Goal: Contribute content: Add original content to the website for others to see

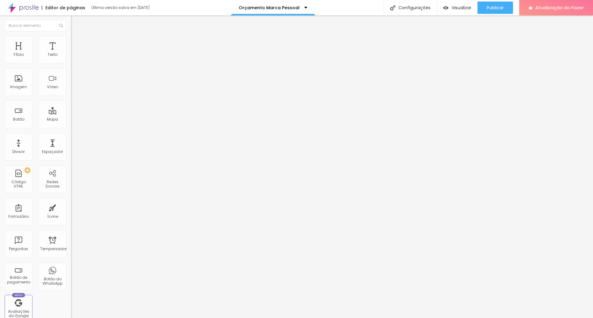
click at [71, 58] on input "https://www.youtube.com/shorts/7-rmZVgof-o" at bounding box center [108, 55] width 74 height 6
paste input "TkZYjILjCGU"
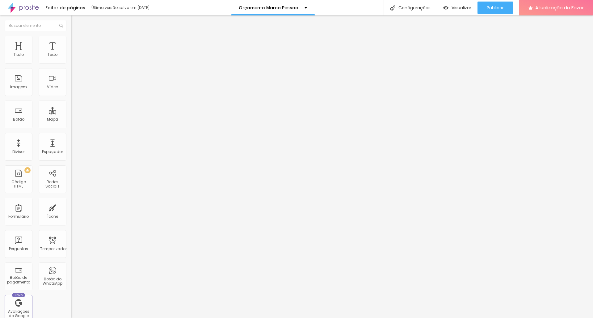
type input "https://www.youtube.com/shorts/TkZYjILjCGU"
click at [71, 42] on img at bounding box center [74, 45] width 6 height 6
click at [71, 40] on img at bounding box center [74, 39] width 6 height 6
click at [71, 35] on img at bounding box center [74, 33] width 6 height 6
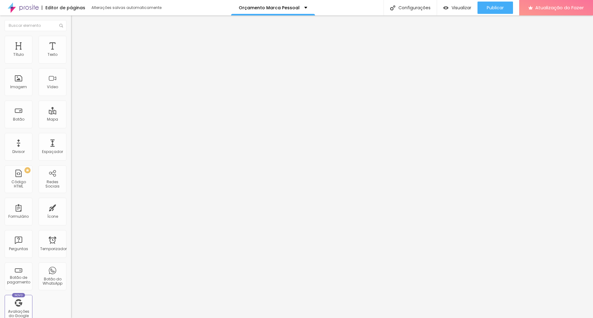
click at [71, 120] on div at bounding box center [106, 120] width 71 height 0
click at [71, 58] on input "https://www.youtube.com/shorts/TkZYjILjCGU" at bounding box center [108, 55] width 74 height 6
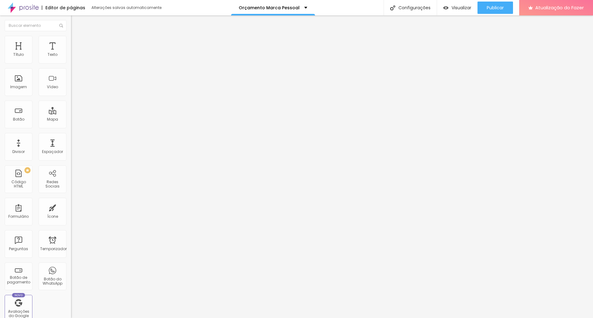
click at [71, 58] on input "https://www.youtube.com/shorts/TkZYjILjCGU" at bounding box center [108, 55] width 74 height 6
click at [71, 157] on div "Editar nulo Conteúdo Estilo Avançado URL do vídeo https://www.youtube.com/short…" at bounding box center [106, 166] width 71 height 303
click at [508, 9] on button "Publicar" at bounding box center [495, 8] width 36 height 12
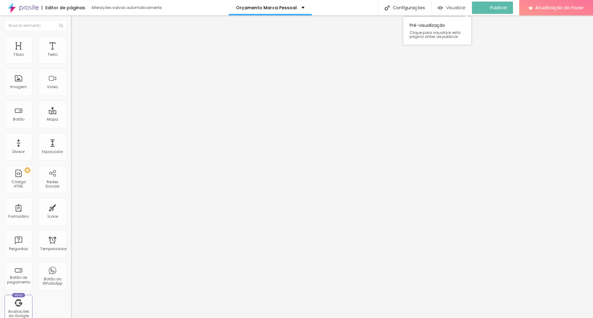
click at [466, 9] on font "Visualizar" at bounding box center [456, 8] width 20 height 6
click at [71, 58] on input "https://www.youtube.com/shorts/TkZYjILjCGU" at bounding box center [108, 55] width 74 height 6
paste input "watch?v=kI35rQFbbGs"
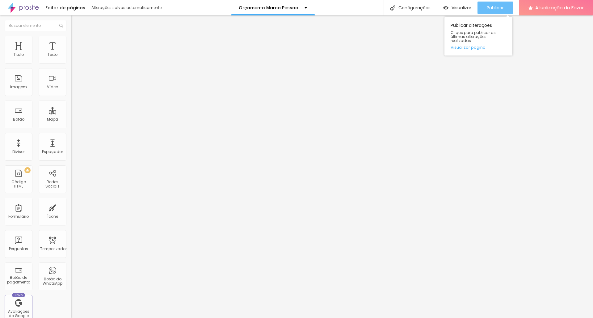
click at [487, 9] on font "Publicar" at bounding box center [495, 8] width 17 height 6
click at [463, 8] on font "Visualizar" at bounding box center [456, 8] width 20 height 6
click at [71, 58] on input "https://www.youtube.com/watch?v=kI35rQFbbGs" at bounding box center [108, 55] width 74 height 6
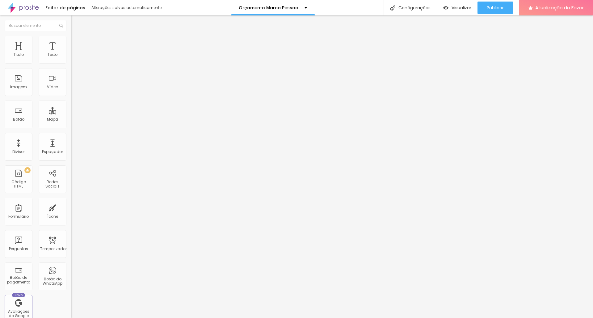
paste input "youtube.com/shorts/TkZYjILjCGU"
type input "https://youtube.com/shorts/TkZYjILjCGU"
click at [71, 39] on img at bounding box center [74, 39] width 6 height 6
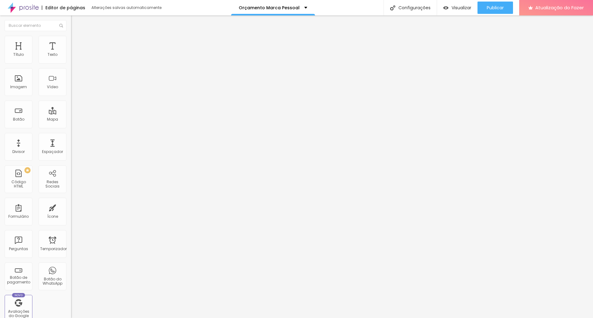
click at [71, 58] on input "https://youtube.com/shorts/TkZYjILjCGU" at bounding box center [108, 55] width 74 height 6
paste input "ajYptNC6fD8"
click at [71, 58] on input "https://youtube.com/shorts/ajYptNC6fD8" at bounding box center [108, 55] width 74 height 6
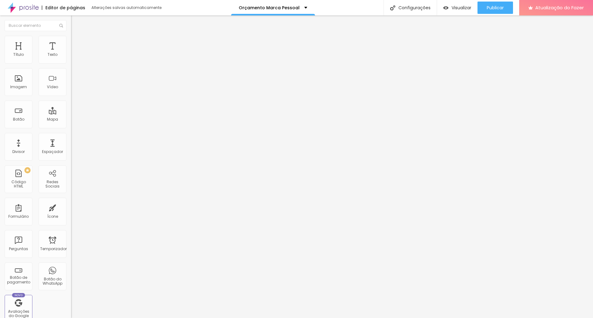
scroll to position [0, 22]
drag, startPoint x: 48, startPoint y: 69, endPoint x: 40, endPoint y: 71, distance: 9.2
click at [71, 58] on input "https://youtube.com/shorts/ajYptNC6fD8" at bounding box center [108, 55] width 74 height 6
click at [71, 153] on div "Editar nulo Conteúdo Estilo Avançado URL do vídeo https://youtube.com/ajYptNC6f…" at bounding box center [106, 166] width 71 height 303
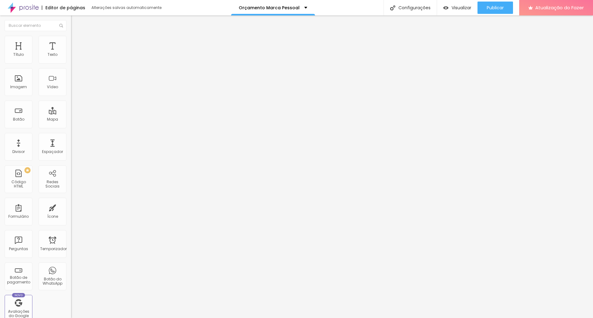
click at [71, 58] on input "https://youtube.com/ajYptNC6fD8" at bounding box center [108, 55] width 74 height 6
paste input "www.instagram.com/reel/DLqQ_V5gHaN/"
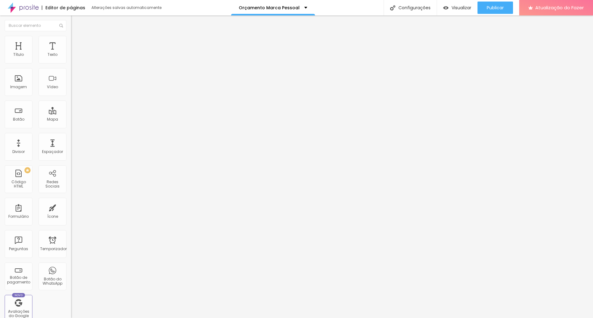
type input "https://www.instagram.com/reel/DLqQ_V5gHaN/"
click at [71, 176] on div "Editar nulo Conteúdo Estilo Avançado URL do vídeo https://www.instagram.com/ree…" at bounding box center [106, 166] width 71 height 303
click at [71, 58] on input "https://www.instagram.com/reel/DLqQ_V5gHaN/" at bounding box center [108, 55] width 74 height 6
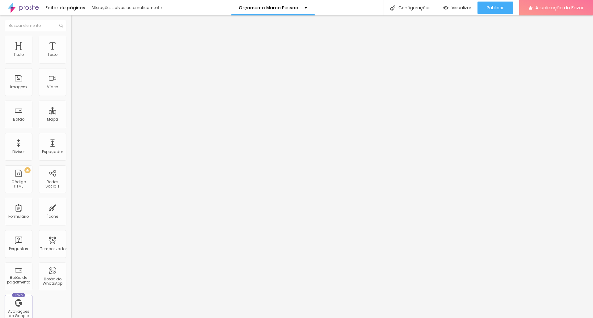
click at [71, 149] on div "Editar nulo Conteúdo Estilo Avançado URL do vídeo Alinhamento Proporção 9:16 Ve…" at bounding box center [106, 166] width 71 height 303
click at [71, 58] on input "text" at bounding box center [108, 55] width 74 height 6
paste input "https://www.dailymotion.com/video/x9h5hvu"
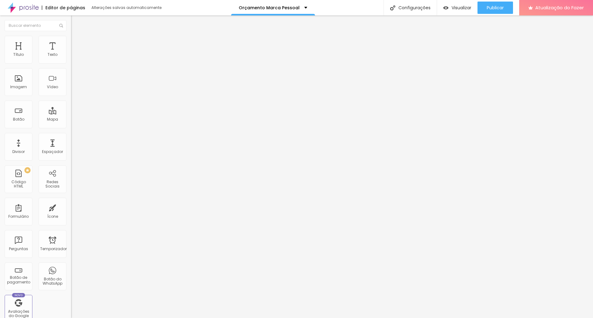
type input "https://www.dailymotion.com/video/x9h5hvu"
click at [497, 6] on font "Publicar" at bounding box center [495, 8] width 17 height 6
click at [461, 6] on font "Visualizar" at bounding box center [461, 8] width 20 height 6
click at [71, 58] on input "https://www.dailymotion.com/video/x9h5hvu" at bounding box center [108, 55] width 74 height 6
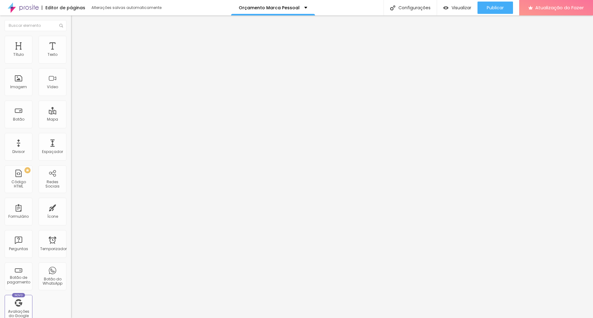
click at [71, 58] on input "https://www.dailymotion.com/video/x9h5hvu" at bounding box center [108, 55] width 74 height 6
click at [71, 151] on input "23" at bounding box center [84, 154] width 27 height 6
type input "14"
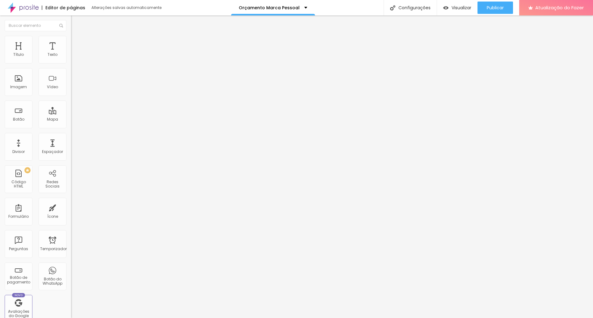
type input "2"
type input "20"
click at [71, 151] on input "20" at bounding box center [84, 154] width 27 height 6
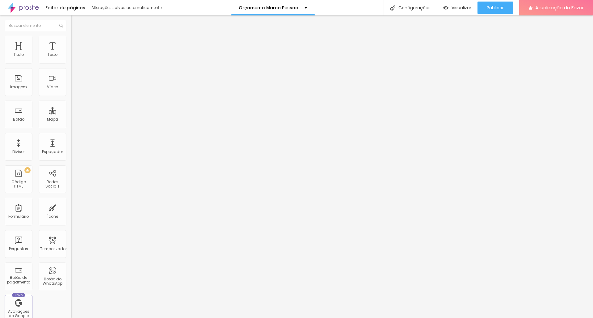
click at [71, 151] on input "20" at bounding box center [84, 154] width 27 height 6
type input "14"
type input "1"
type input "18"
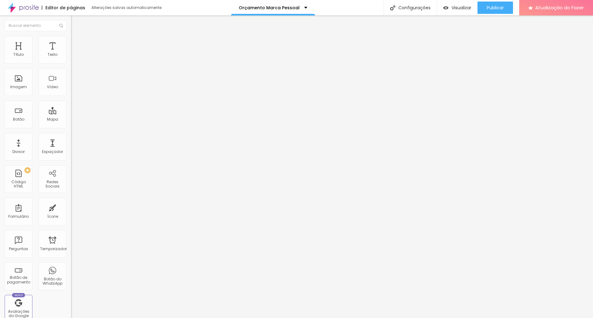
click at [71, 151] on input "18" at bounding box center [84, 154] width 27 height 6
type input "19"
click at [490, 8] on font "Publicar" at bounding box center [495, 8] width 17 height 6
click at [493, 7] on font "Publicar" at bounding box center [495, 8] width 17 height 6
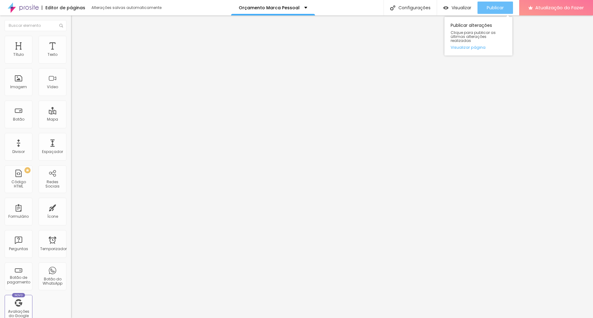
click at [497, 5] on font "Publicar" at bounding box center [495, 8] width 17 height 6
click at [71, 40] on li "Estilo" at bounding box center [106, 39] width 71 height 6
click at [77, 36] on font "Conteúdo" at bounding box center [86, 33] width 19 height 5
click at [75, 53] on font "Trocar imagem" at bounding box center [90, 50] width 30 height 5
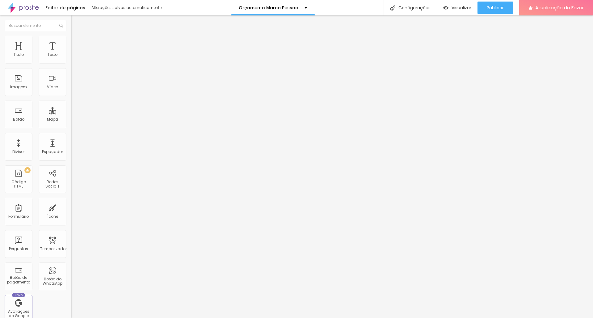
click at [75, 53] on font "Trocar imagem" at bounding box center [90, 50] width 30 height 5
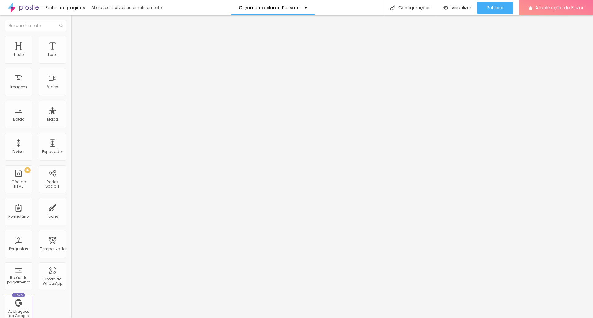
click at [75, 53] on font "Trocar imagem" at bounding box center [90, 50] width 30 height 5
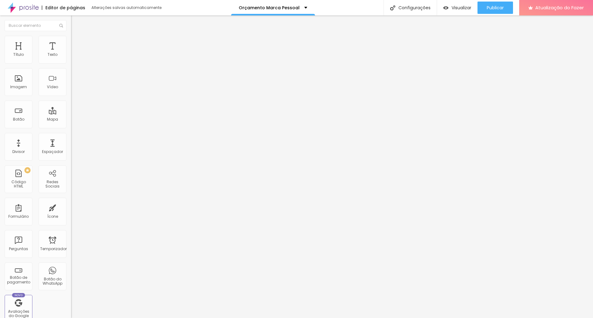
click at [505, 7] on button "Publicar" at bounding box center [495, 8] width 36 height 12
click at [75, 53] on font "Trocar imagem" at bounding box center [90, 50] width 30 height 5
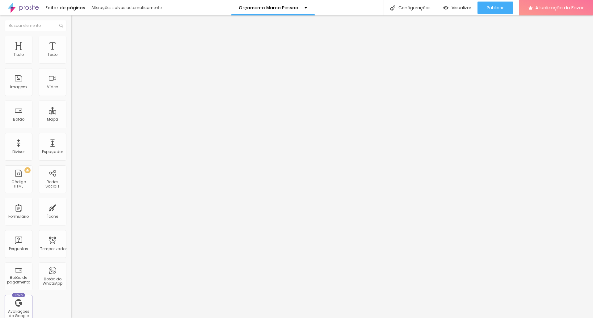
click at [503, 7] on font "Publicar" at bounding box center [495, 8] width 17 height 6
click at [451, 8] on font "Visualizar" at bounding box center [461, 8] width 20 height 6
click at [491, 9] on font "Publicar" at bounding box center [495, 8] width 17 height 6
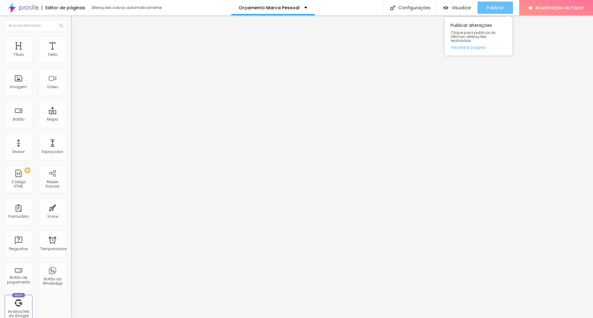
click at [491, 5] on font "Publicar" at bounding box center [495, 8] width 17 height 6
click at [494, 6] on font "Publicar" at bounding box center [495, 8] width 17 height 6
click at [75, 53] on font "Adicionar imagem" at bounding box center [93, 50] width 36 height 5
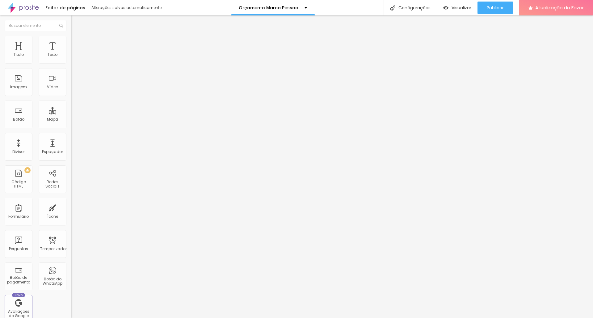
click at [75, 53] on font "Adicionar imagem" at bounding box center [93, 50] width 36 height 5
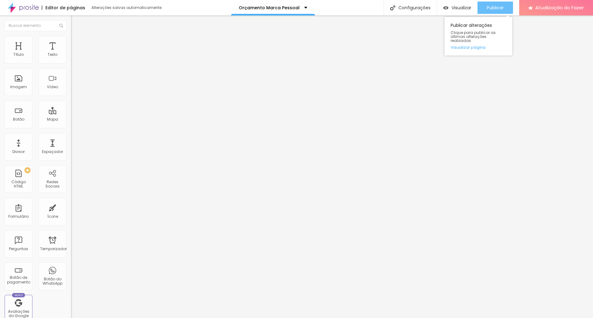
click at [502, 9] on font "Publicar" at bounding box center [495, 8] width 17 height 6
click at [509, 6] on button "Publicar" at bounding box center [495, 8] width 36 height 12
click at [504, 7] on font "Publicar" at bounding box center [495, 8] width 17 height 6
click at [492, 7] on font "Publicar" at bounding box center [495, 8] width 17 height 6
click at [505, 8] on button "Publicar" at bounding box center [495, 8] width 36 height 12
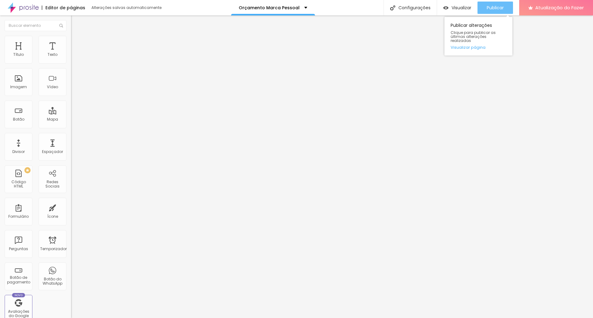
click at [500, 6] on font "Publicar" at bounding box center [495, 8] width 17 height 6
click at [71, 92] on span "9:16 Vertical 2" at bounding box center [83, 89] width 25 height 5
click at [71, 107] on span "Vertical 1" at bounding box center [79, 104] width 16 height 5
click at [71, 58] on input "text" at bounding box center [108, 55] width 74 height 6
paste input "https://www.dailymotion.com/video/k4dEmevWGRm4c8E0Eug"
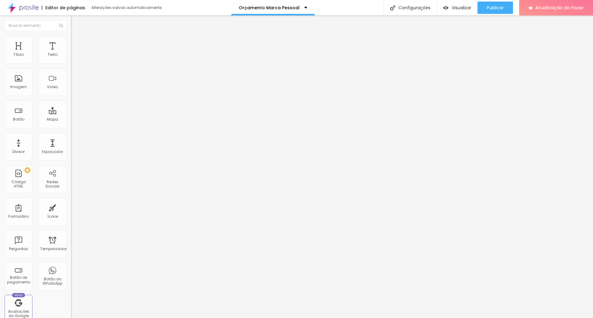
scroll to position [0, 61]
type input "https://www.dailymotion.com/video/k4dEmevWGRm4c8E0Eug"
click at [71, 217] on div "Editar nulo Conteúdo Estilo Avançado URL do vídeo https://www.dailymotion.com/v…" at bounding box center [106, 166] width 71 height 303
click at [71, 113] on font "Vertical 2" at bounding box center [79, 110] width 17 height 5
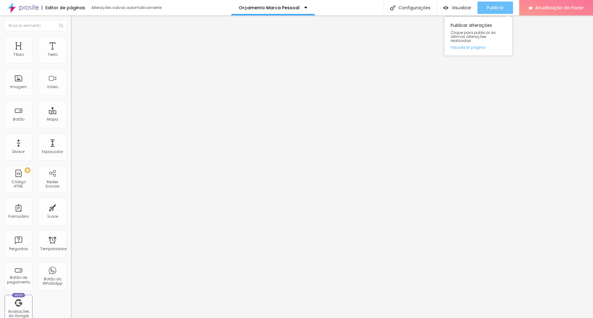
click at [501, 7] on font "Publicar" at bounding box center [495, 8] width 17 height 6
click at [453, 8] on font "Visualizar" at bounding box center [461, 8] width 20 height 6
click at [71, 107] on div "Vertical 1 3:4" at bounding box center [106, 105] width 71 height 4
click at [71, 100] on span "Largo" at bounding box center [76, 96] width 11 height 5
click at [71, 95] on div "Ultrawide 21:9" at bounding box center [106, 94] width 71 height 4
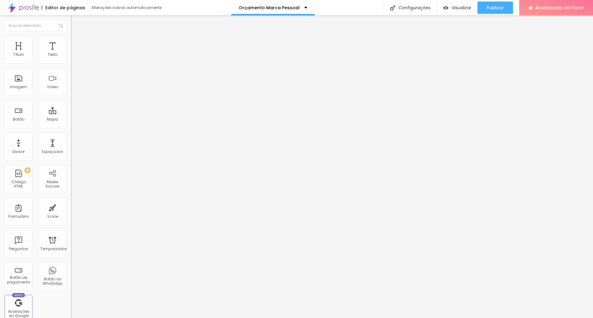
click at [71, 102] on span "Largo" at bounding box center [76, 99] width 11 height 5
click at [71, 106] on span "Padrão" at bounding box center [78, 102] width 14 height 5
click at [71, 109] on span "Vertical 1" at bounding box center [79, 106] width 16 height 5
click at [508, 7] on button "Publicar" at bounding box center [495, 8] width 36 height 12
click at [466, 8] on font "Visualizar" at bounding box center [456, 8] width 20 height 6
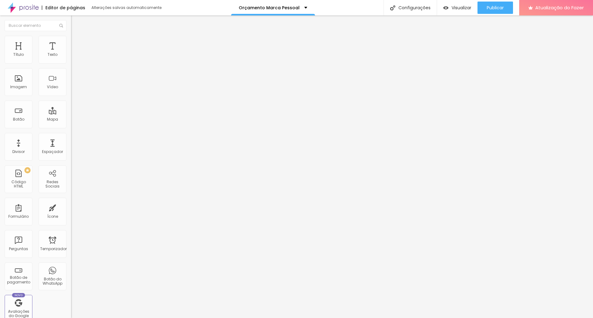
click at [75, 53] on font "Trocar imagem" at bounding box center [90, 50] width 30 height 5
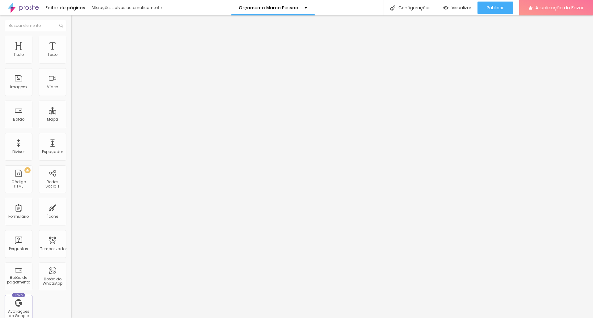
click at [497, 5] on font "Publicar" at bounding box center [495, 8] width 17 height 6
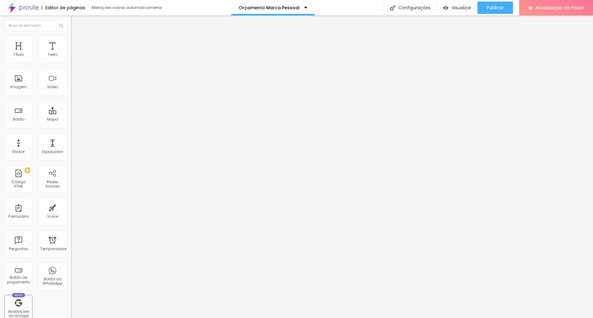
click at [75, 53] on font "Trocar imagem" at bounding box center [90, 50] width 30 height 5
click at [503, 7] on font "Publicar" at bounding box center [495, 8] width 17 height 6
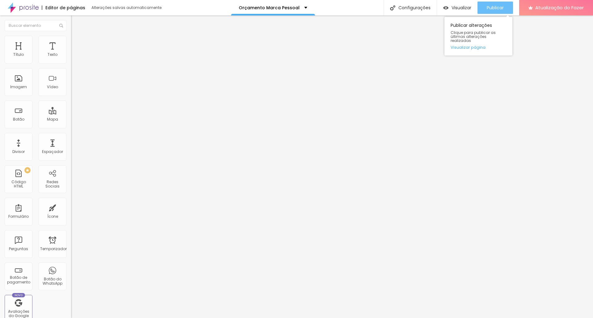
click at [494, 8] on font "Publicar" at bounding box center [495, 8] width 17 height 6
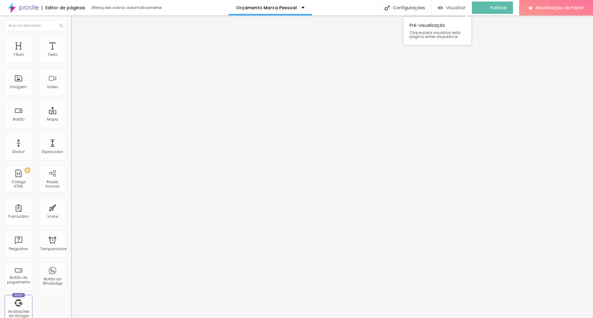
click at [460, 8] on font "Visualizar" at bounding box center [456, 8] width 20 height 6
click at [71, 120] on div at bounding box center [106, 120] width 71 height 0
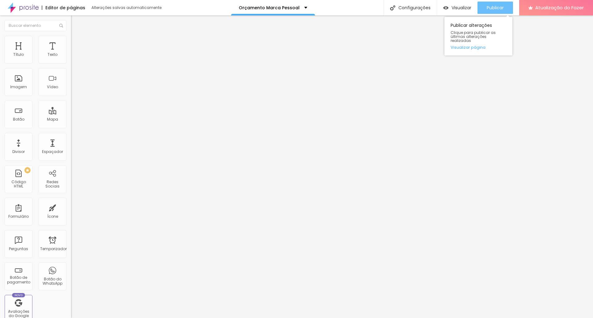
click at [505, 9] on button "Publicar" at bounding box center [495, 8] width 36 height 12
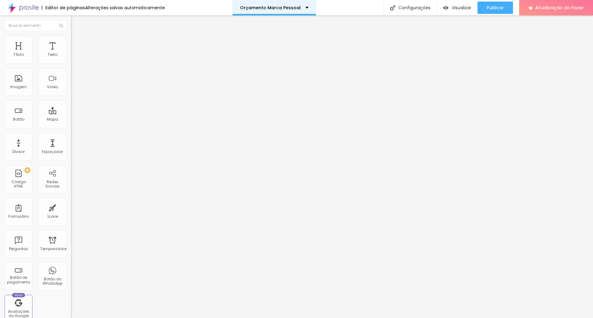
click at [271, 7] on font "Orçamento Marca Pessoal" at bounding box center [270, 8] width 61 height 6
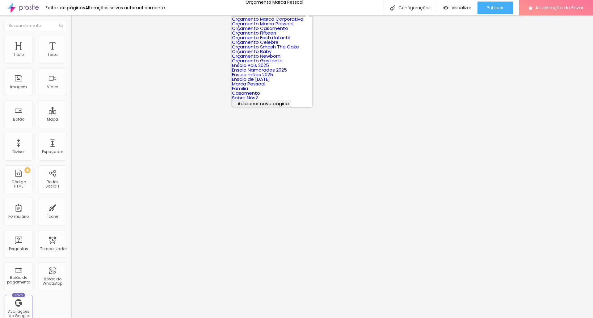
click at [272, 22] on font "Orçamento Marca Corporativa" at bounding box center [267, 19] width 71 height 6
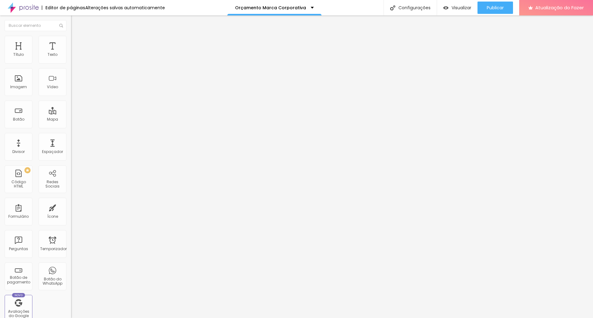
click at [71, 39] on img at bounding box center [74, 39] width 6 height 6
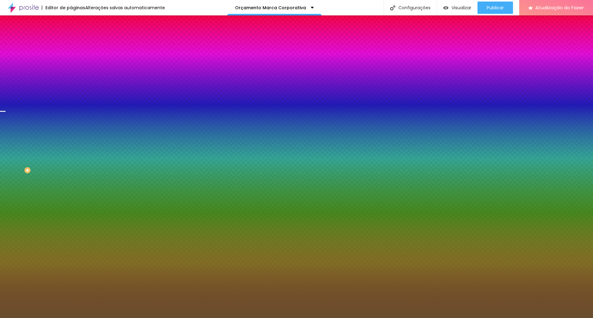
click at [75, 57] on font "Trocar imagem" at bounding box center [90, 54] width 30 height 5
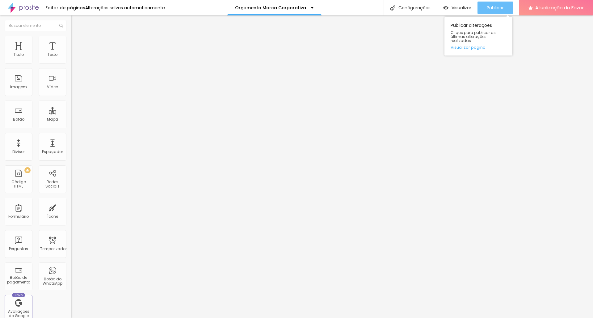
click at [492, 6] on font "Publicar" at bounding box center [495, 8] width 17 height 6
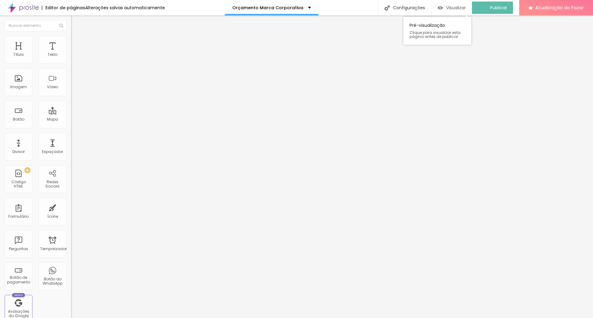
click at [460, 7] on font "Visualizar" at bounding box center [456, 8] width 20 height 6
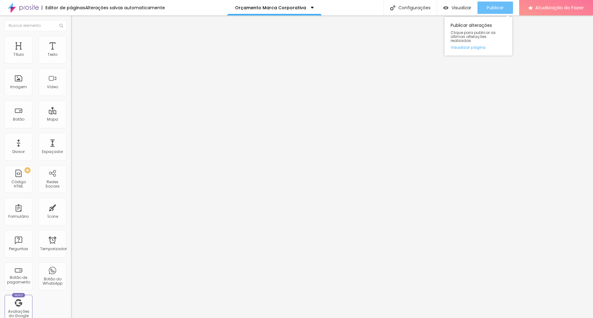
click at [498, 4] on div "Publicar" at bounding box center [495, 8] width 17 height 12
